Goal: Task Accomplishment & Management: Use online tool/utility

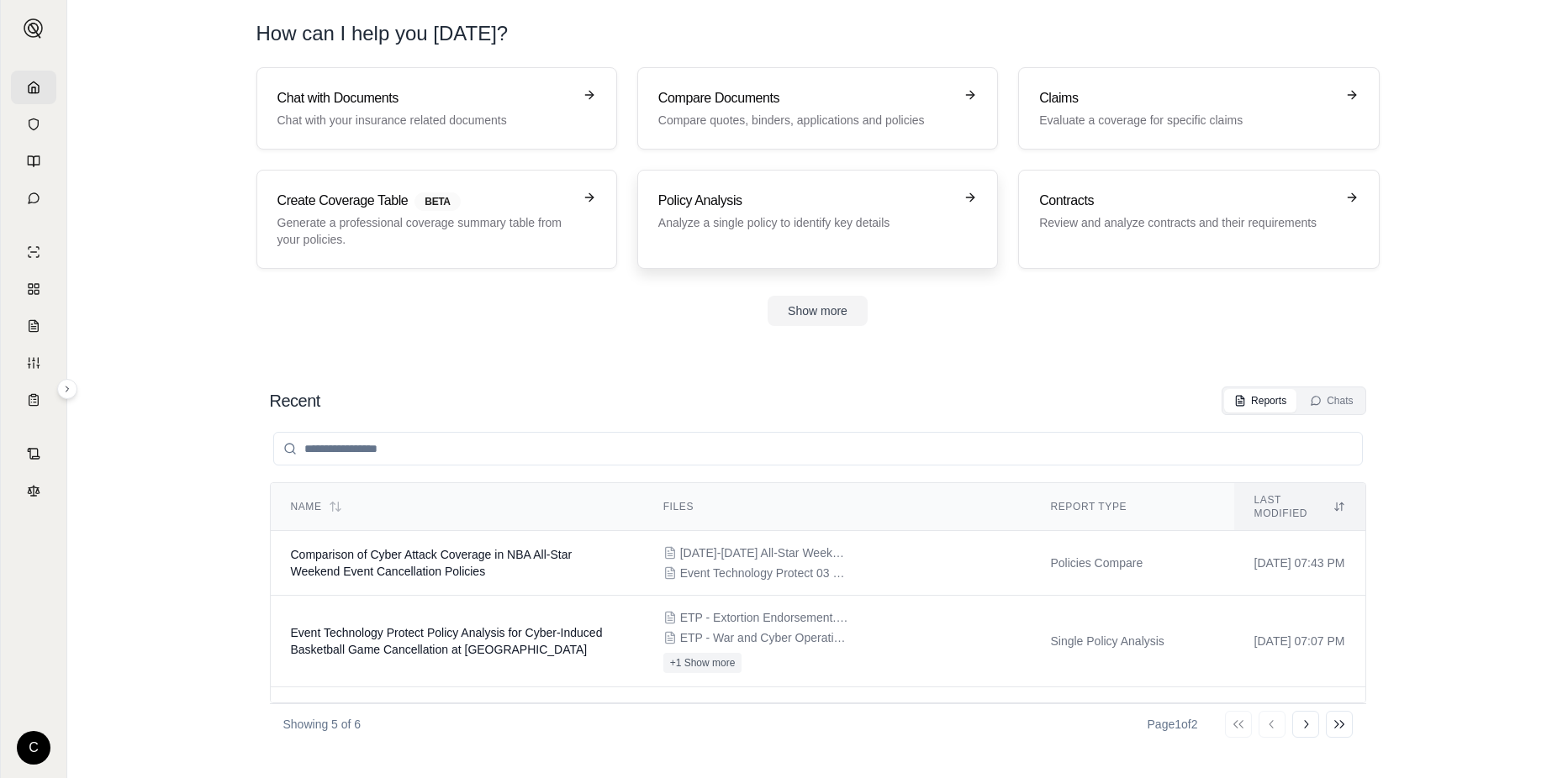
click at [859, 200] on h3 "Policy Analysis" at bounding box center [806, 201] width 295 height 20
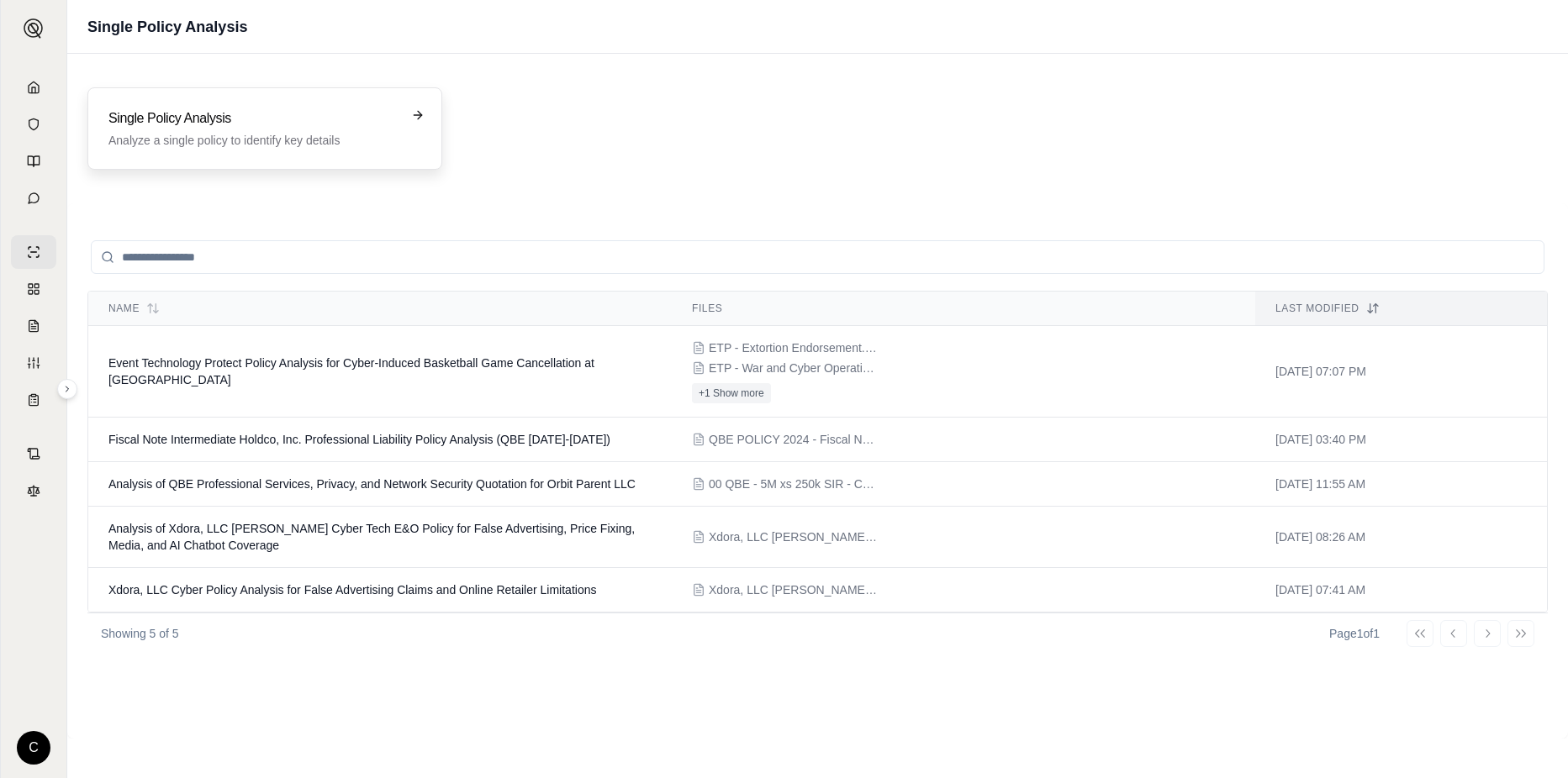
click at [245, 126] on h3 "Single Policy Analysis" at bounding box center [253, 119] width 289 height 20
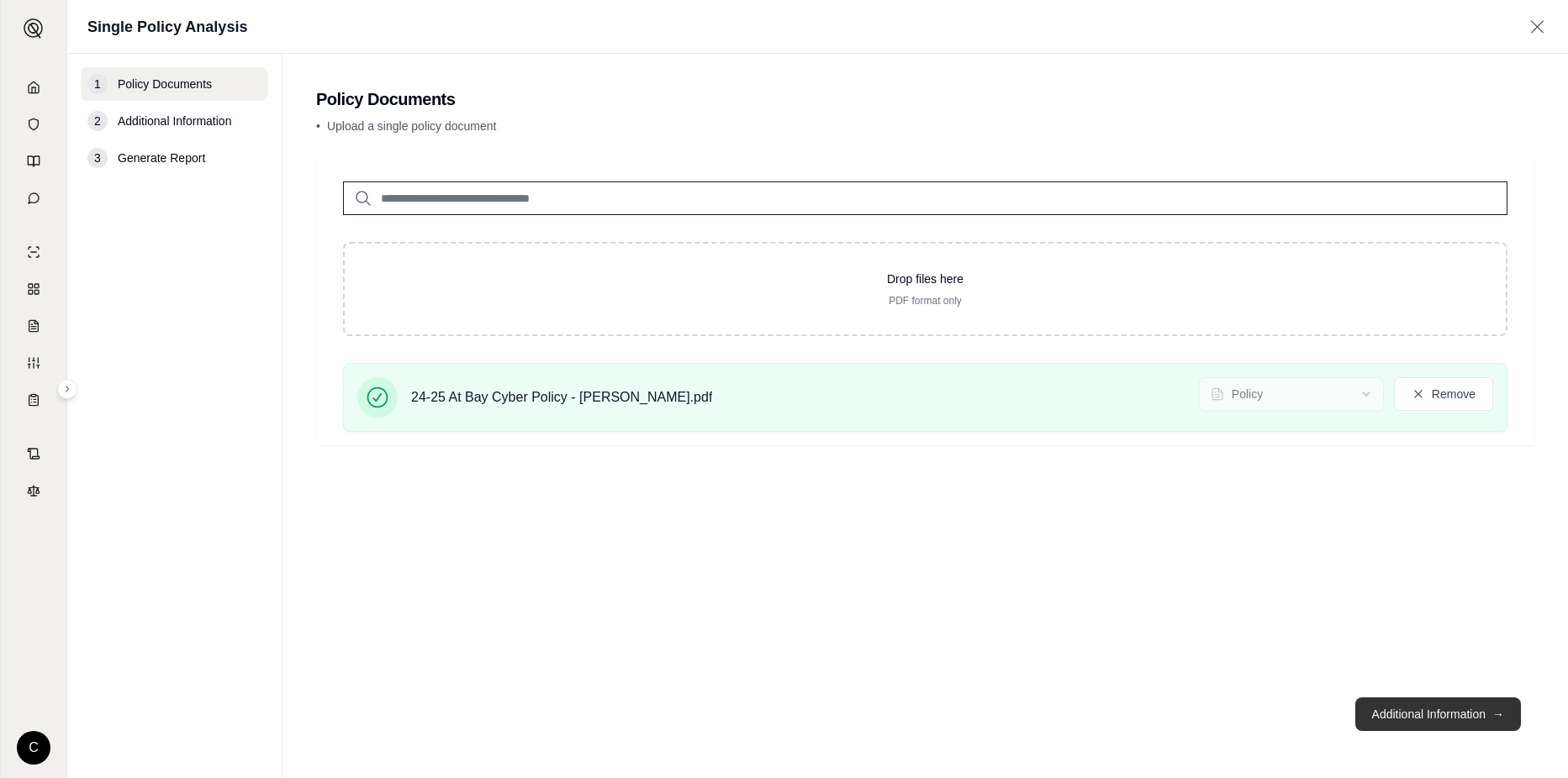
click at [1425, 725] on button "Additional Information →" at bounding box center [1437, 714] width 165 height 34
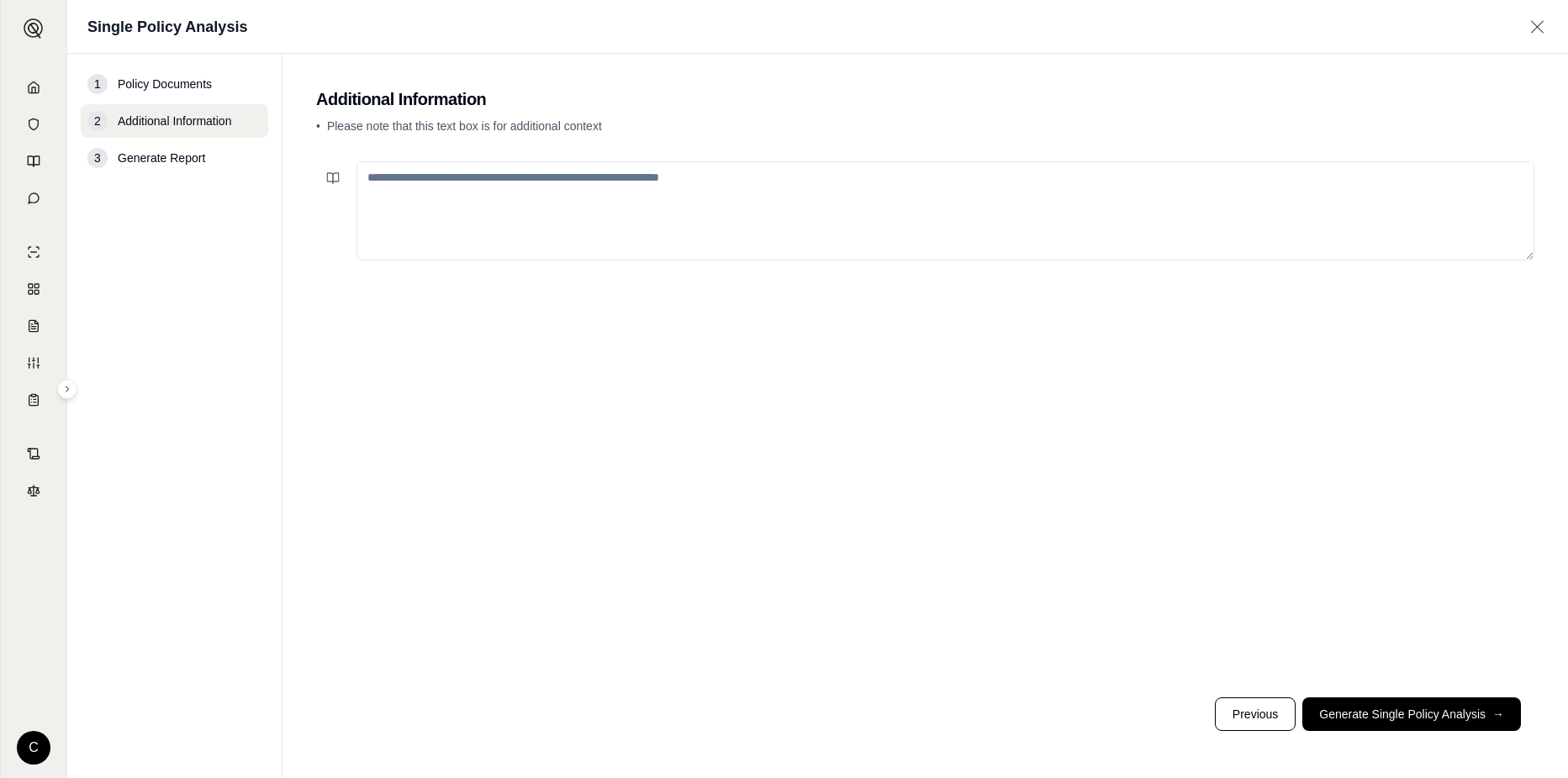
click at [511, 202] on textarea at bounding box center [946, 210] width 1178 height 99
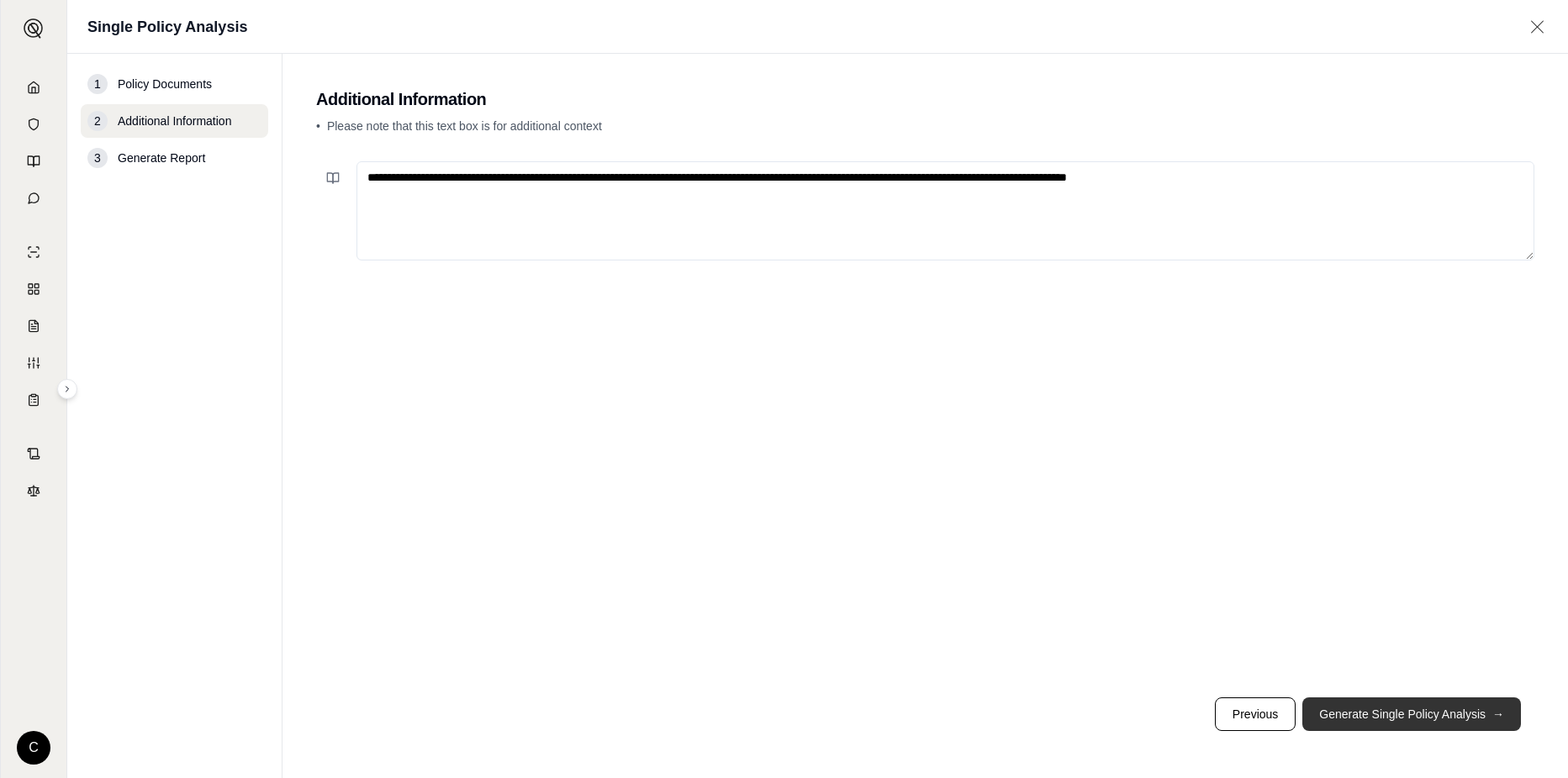
type textarea "**********"
click at [1484, 713] on button "Generate Single Policy Analysis →" at bounding box center [1411, 714] width 219 height 34
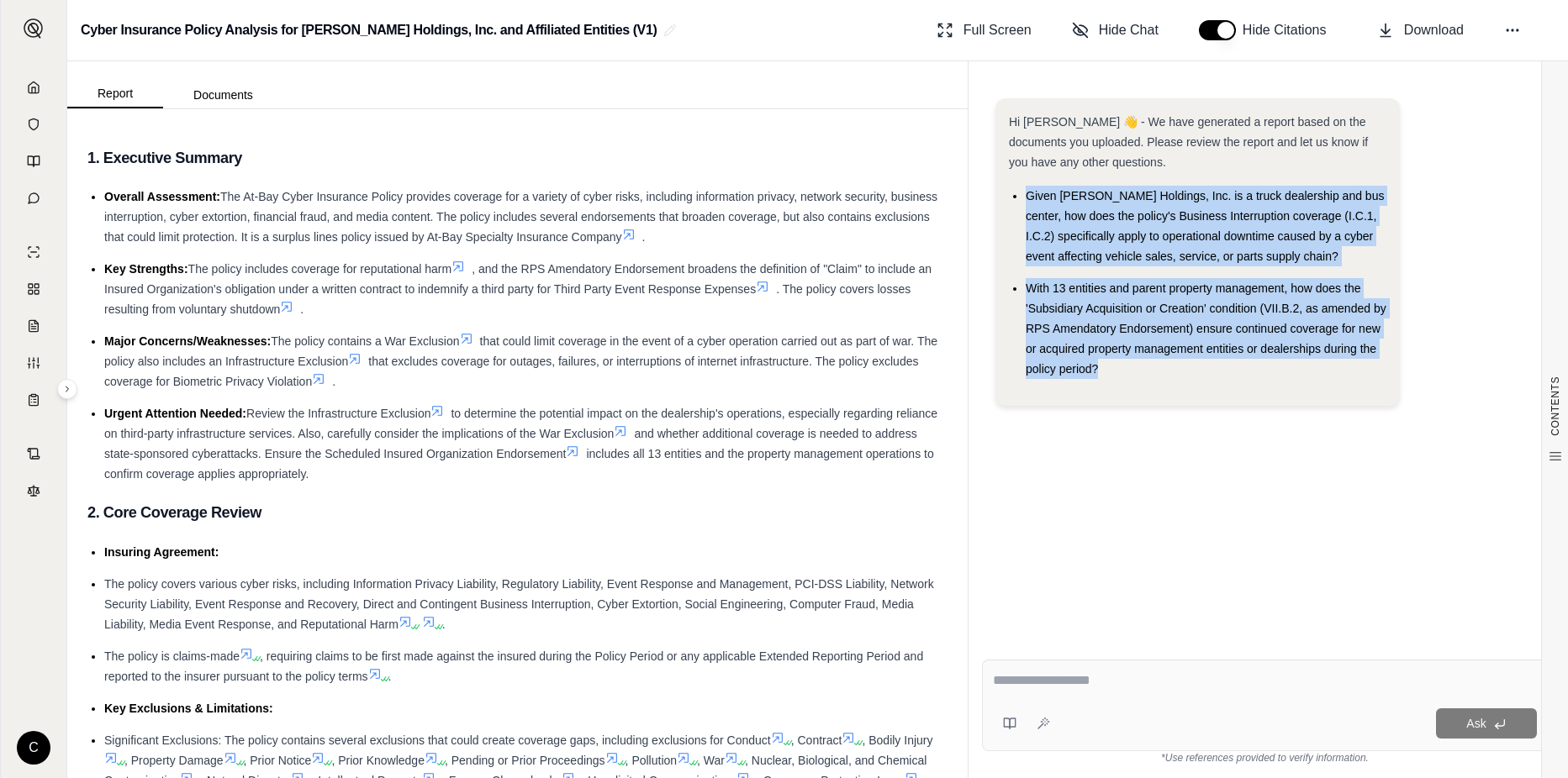
drag, startPoint x: 1149, startPoint y: 374, endPoint x: 1030, endPoint y: 177, distance: 230.2
click at [1030, 177] on div "Hi [PERSON_NAME] 👋 - We have generated a report based on the documents you uplo…" at bounding box center [1197, 245] width 377 height 267
click at [1437, 498] on div "Hi [PERSON_NAME] 👋 - We have generated a report based on the documents you uplo…" at bounding box center [1264, 358] width 565 height 548
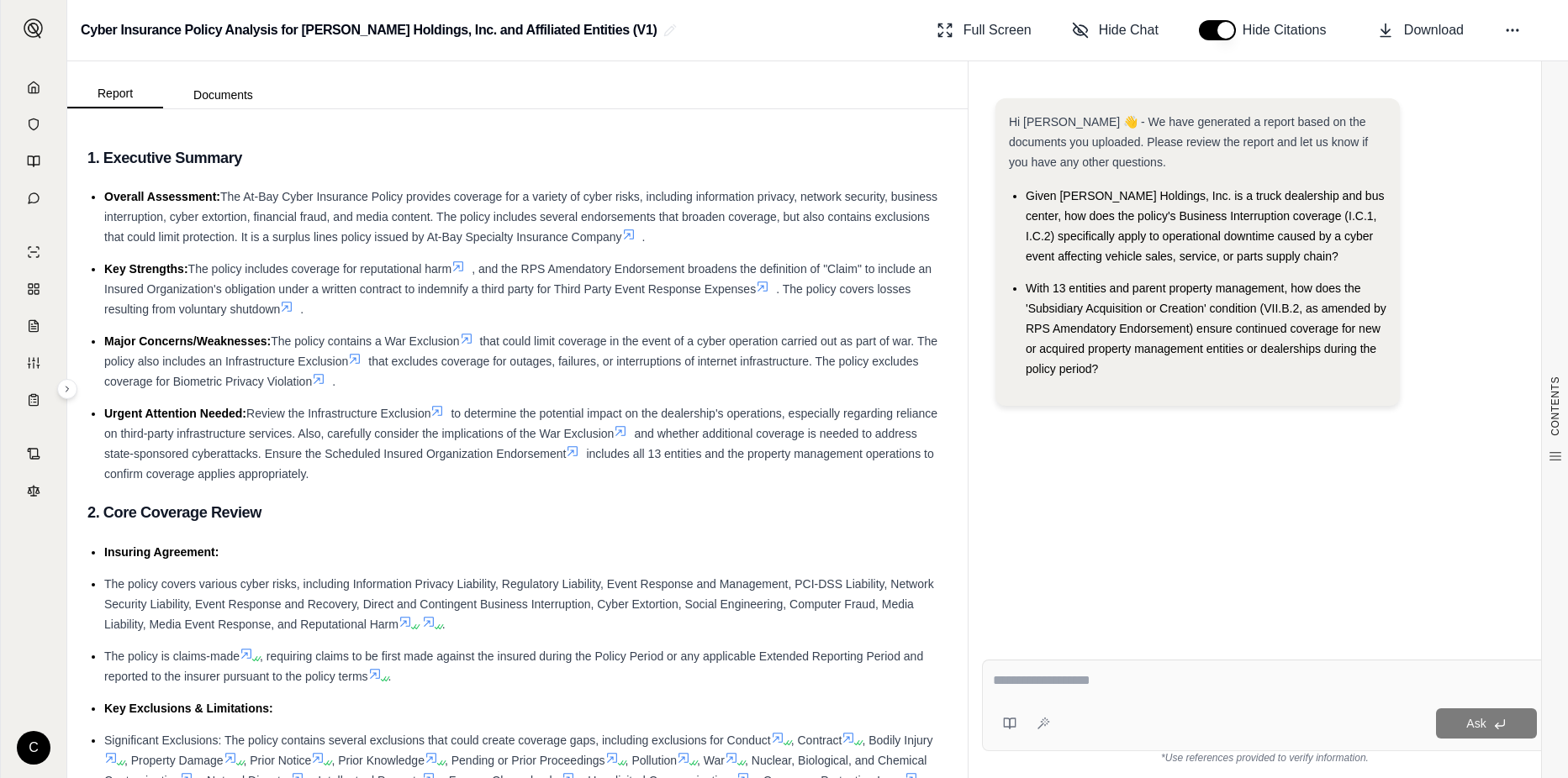
drag, startPoint x: 1180, startPoint y: 333, endPoint x: 1151, endPoint y: 318, distance: 32.6
click at [1151, 318] on li "With 13 entities and parent property management, how does the 'Subsidiary Acqui…" at bounding box center [1205, 328] width 360 height 101
click at [1139, 253] on span "Given [PERSON_NAME] Holdings, Inc. is a truck dealership and bus center, how do…" at bounding box center [1204, 225] width 359 height 74
click at [1115, 372] on li "With 13 entities and parent property management, how does the 'Subsidiary Acqui…" at bounding box center [1205, 328] width 360 height 101
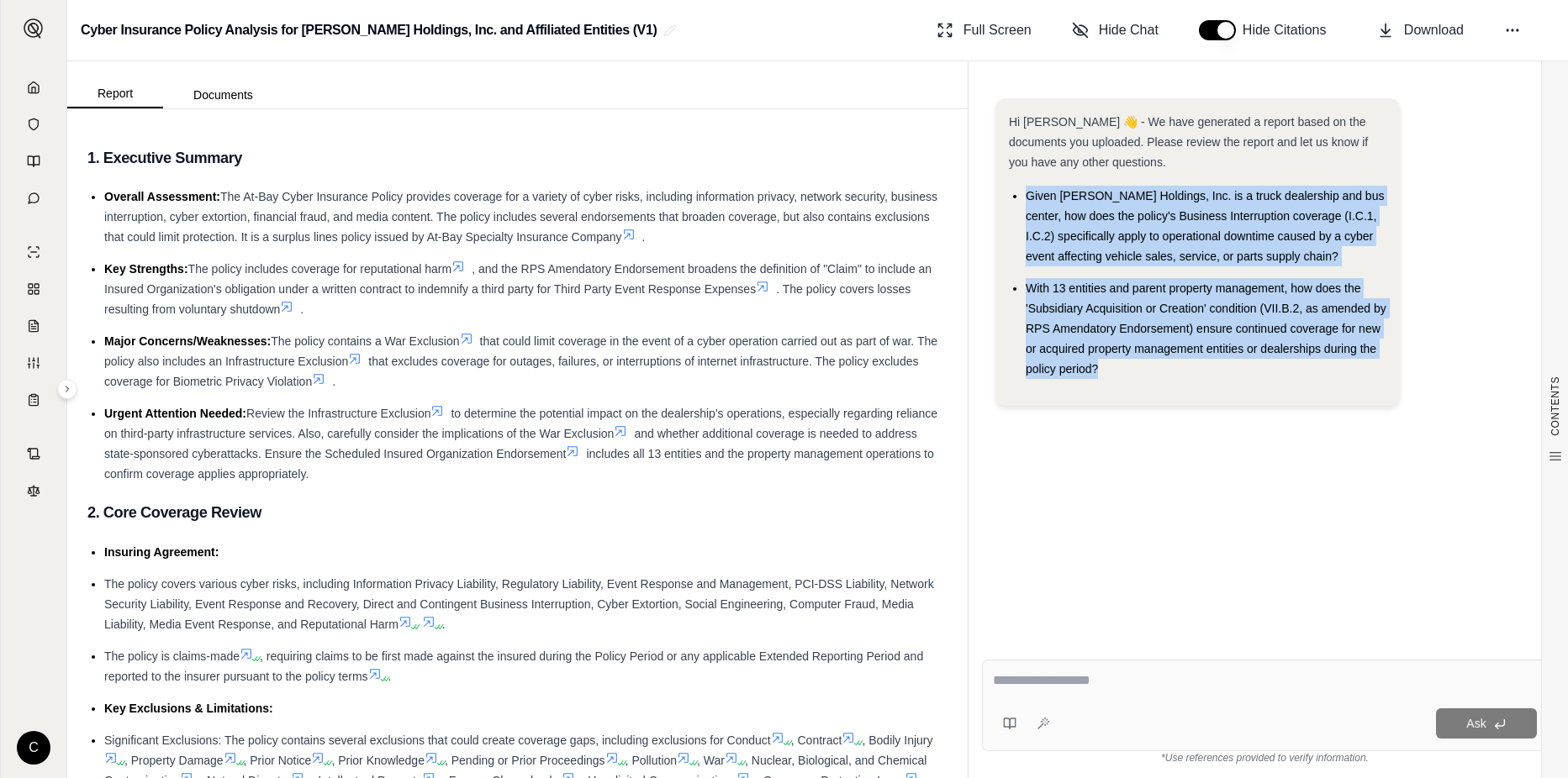
drag, startPoint x: 1136, startPoint y: 395, endPoint x: 1017, endPoint y: 185, distance: 241.4
click at [1017, 185] on div "Hi [PERSON_NAME] 👋 - We have generated a report based on the documents you uplo…" at bounding box center [1197, 252] width 404 height 308
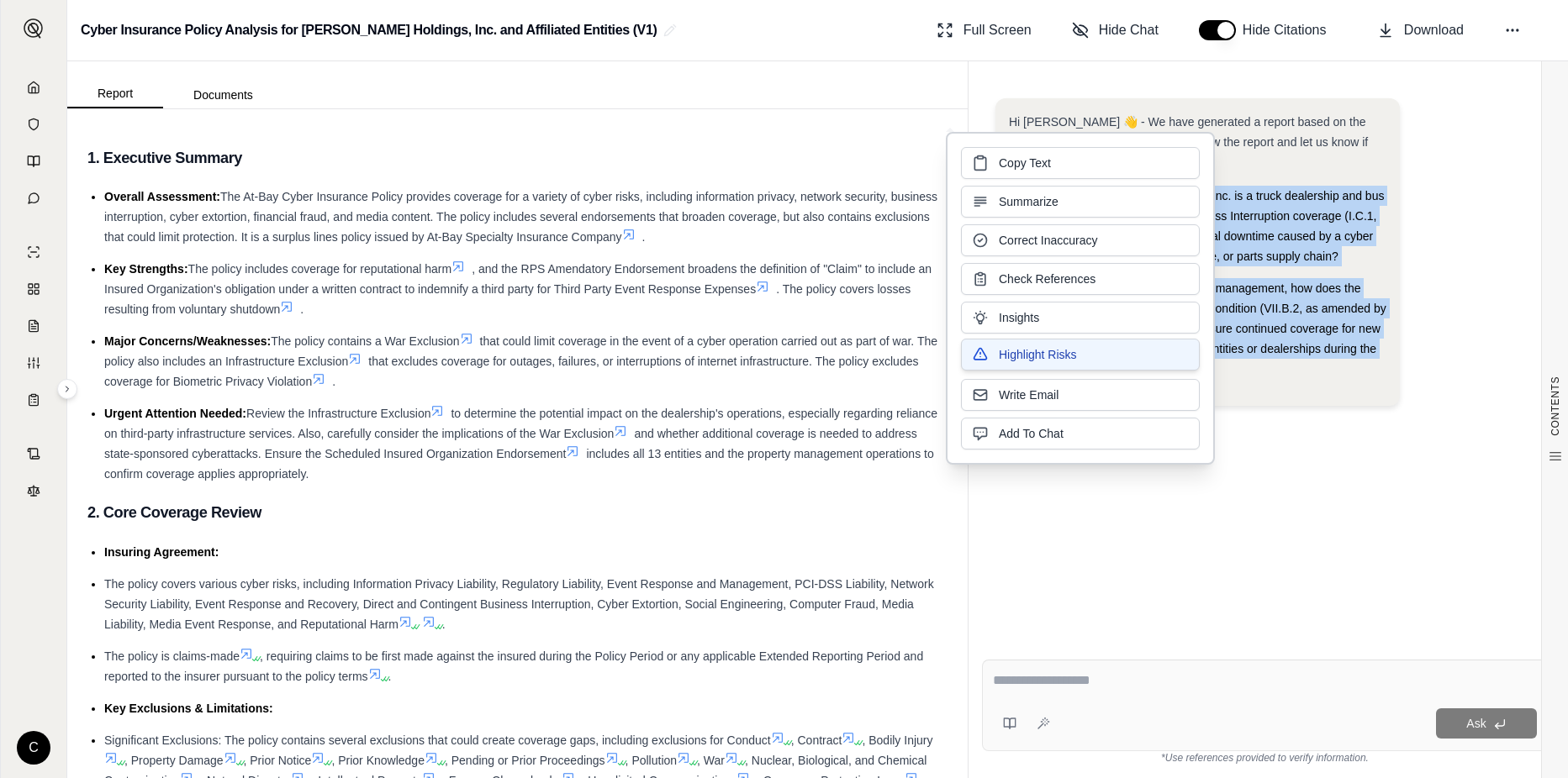
copy ul "Given [PERSON_NAME] Holdings, Inc. is a truck dealership and bus center, how do…"
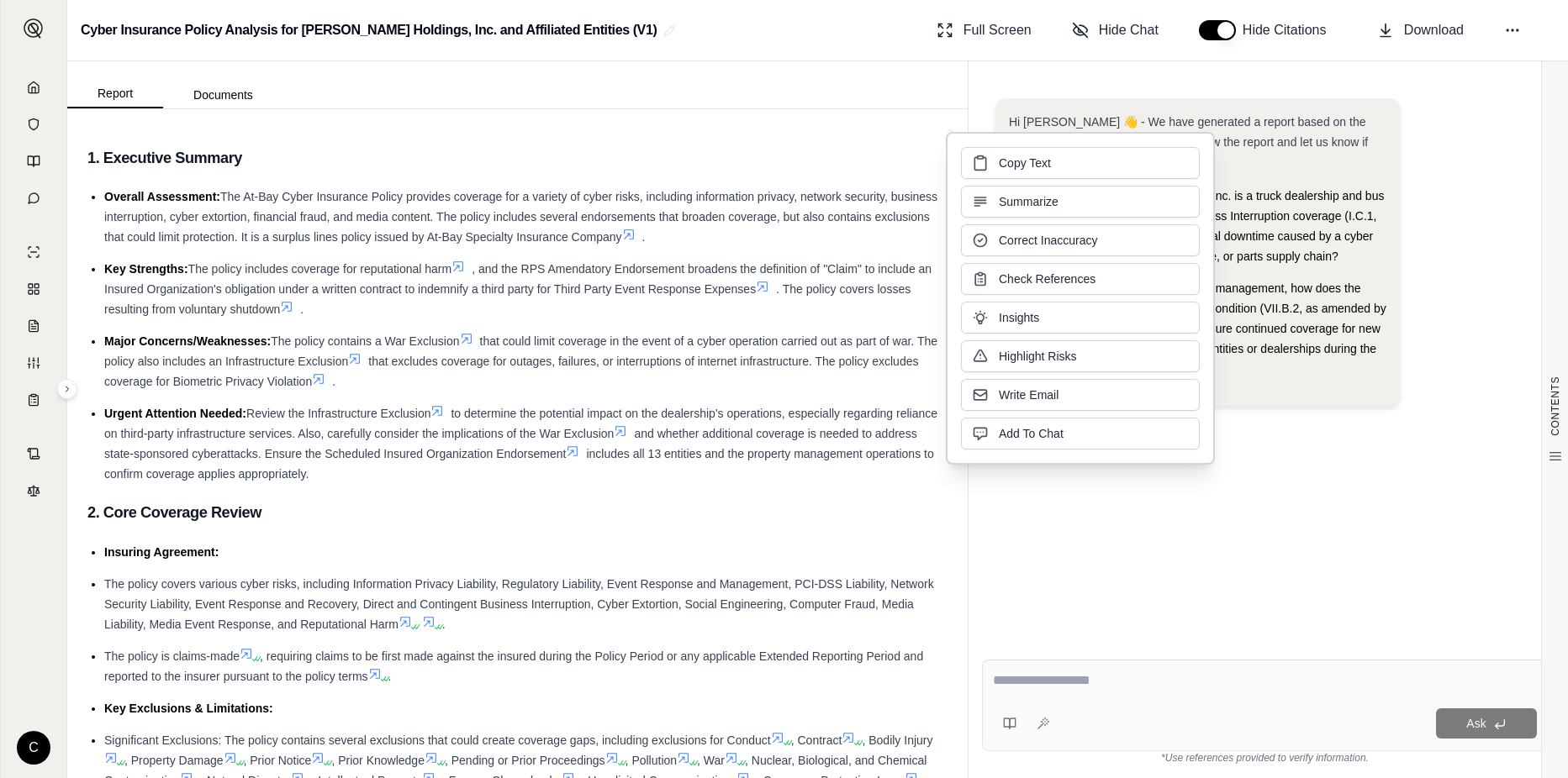
click at [1115, 709] on div "Ask" at bounding box center [1264, 706] width 565 height 92
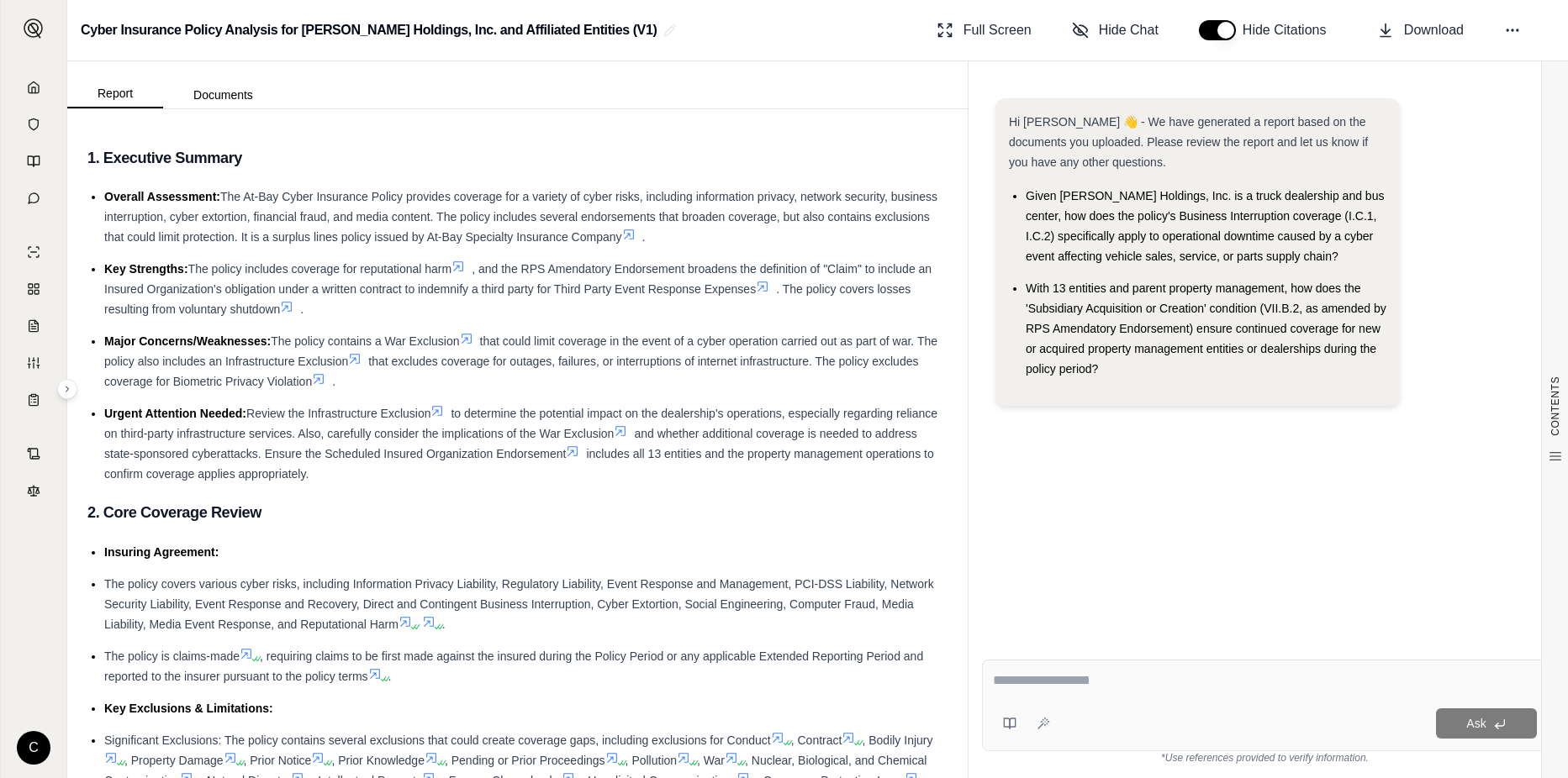
paste textarea "**********"
type textarea "**********"
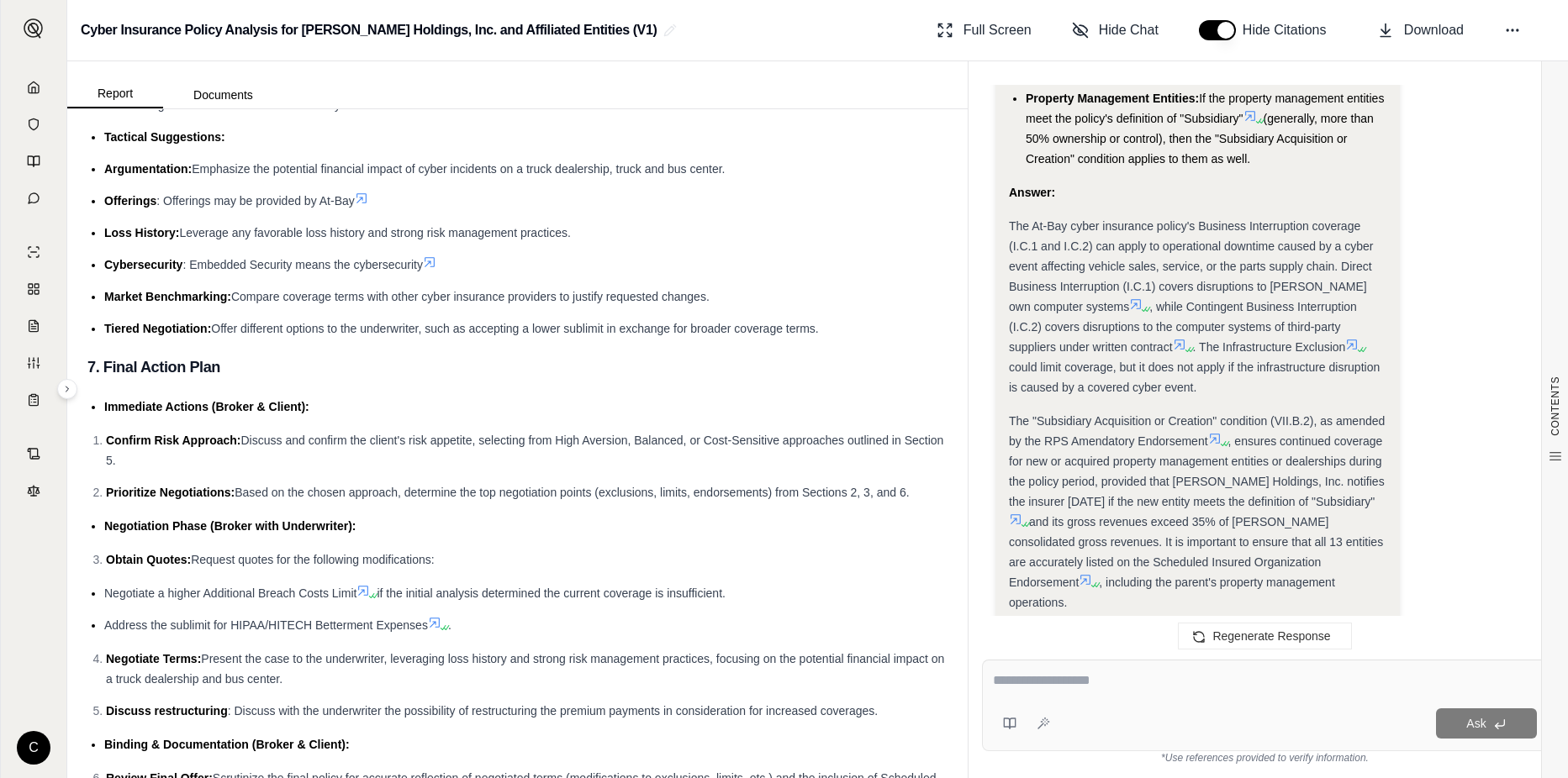
scroll to position [5295, 0]
